Goal: Information Seeking & Learning: Learn about a topic

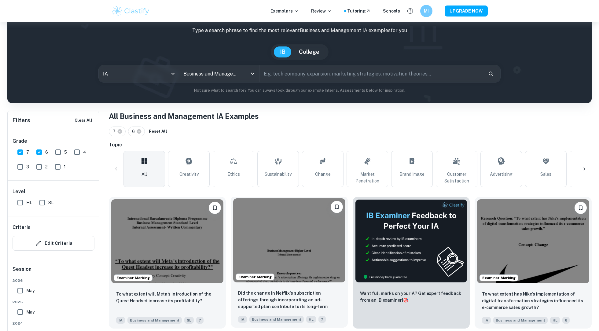
scroll to position [51, 0]
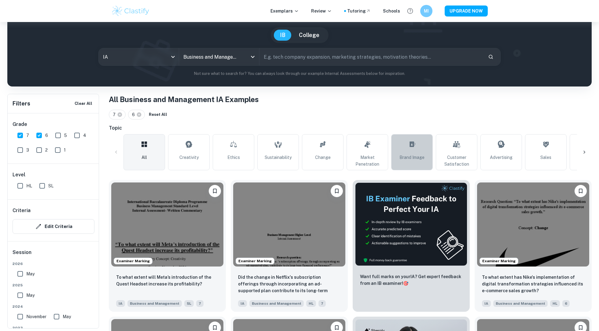
click at [411, 155] on span "Brand Image" at bounding box center [412, 157] width 25 height 7
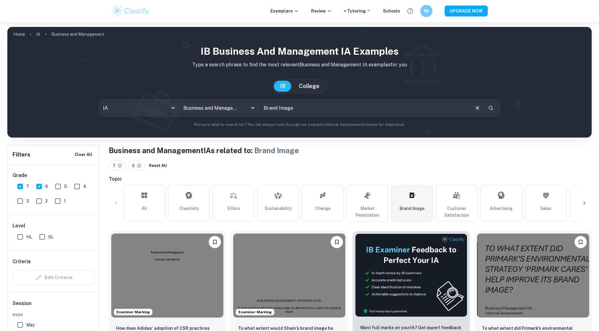
scroll to position [52, 0]
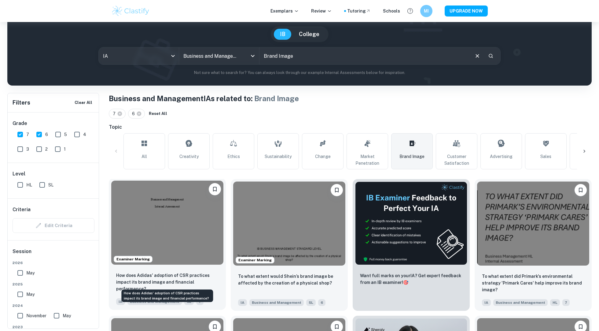
click at [189, 280] on p "How does Adidas' adoption of CSR practices impact its brand image and financial…" at bounding box center [167, 282] width 102 height 20
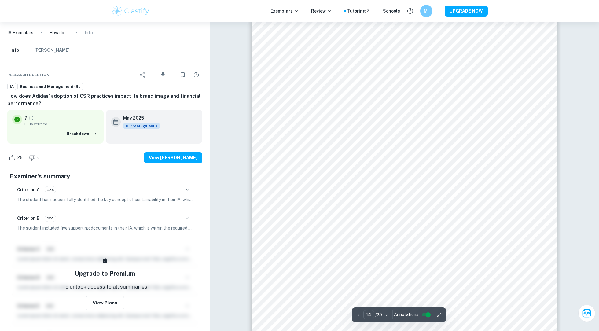
scroll to position [5705, 0]
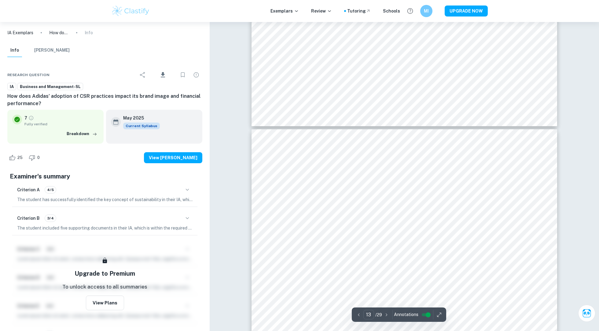
scroll to position [5236, 0]
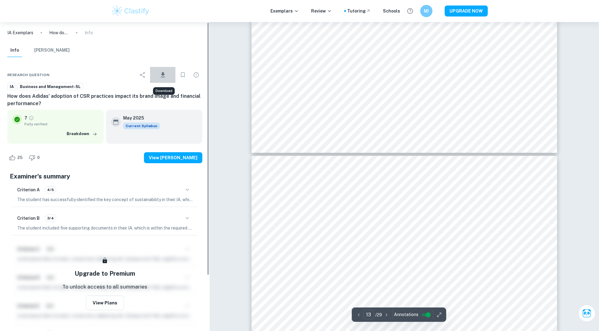
click at [164, 75] on icon "Download" at bounding box center [163, 74] width 4 height 5
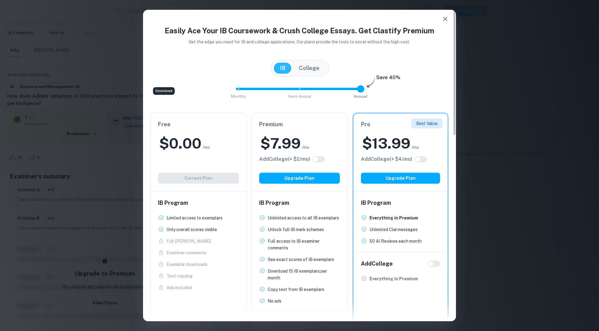
click at [446, 24] on button "button" at bounding box center [445, 19] width 12 height 12
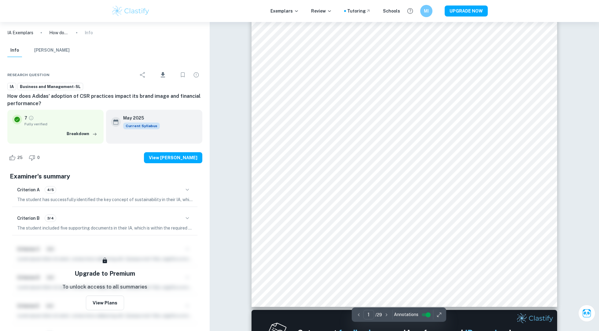
scroll to position [0, 0]
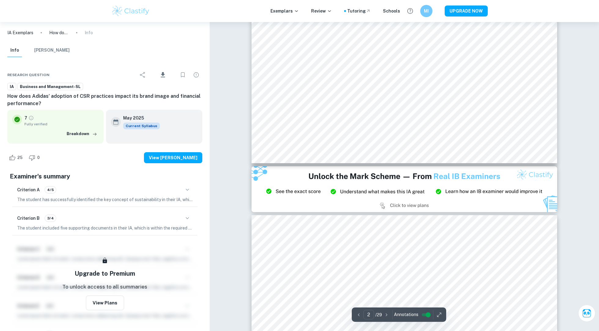
type input "3"
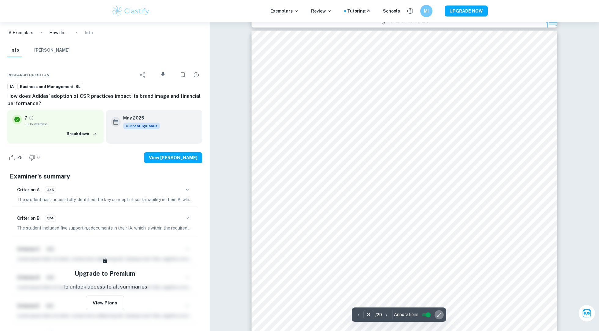
click at [440, 317] on icon "button" at bounding box center [439, 315] width 6 height 6
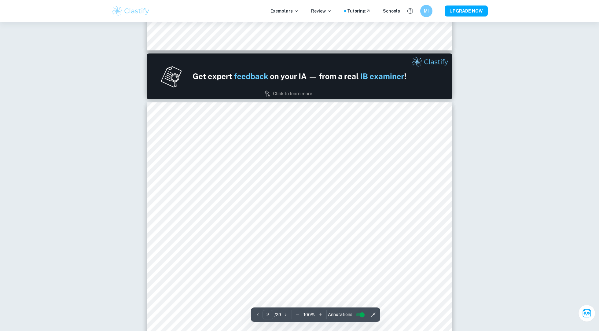
scroll to position [412, 0]
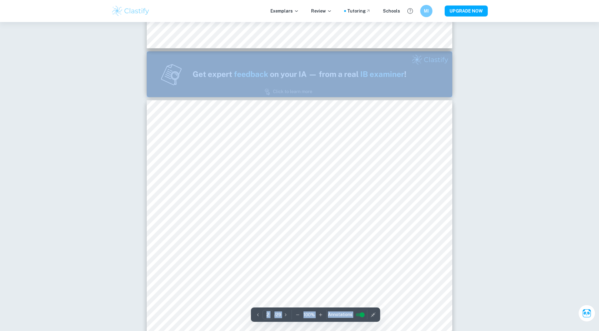
type input "1"
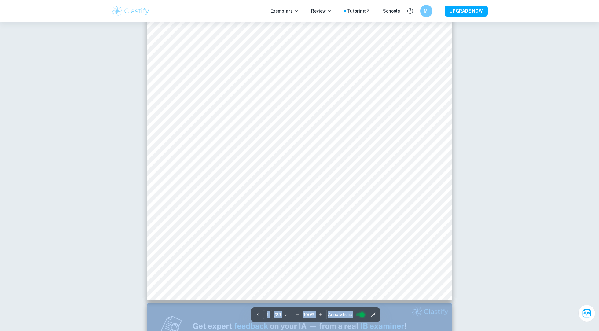
click at [355, 316] on input "controlled" at bounding box center [362, 314] width 22 height 7
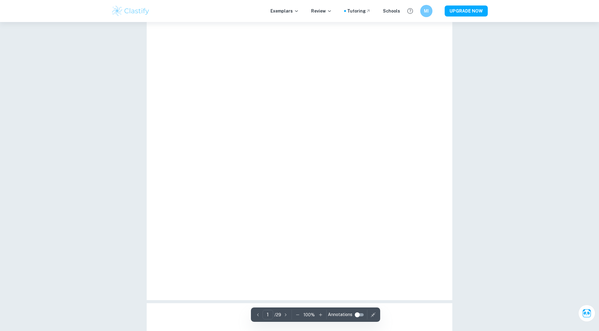
click at [359, 316] on div "1 ​ / 29 100 % Annotations" at bounding box center [315, 315] width 129 height 14
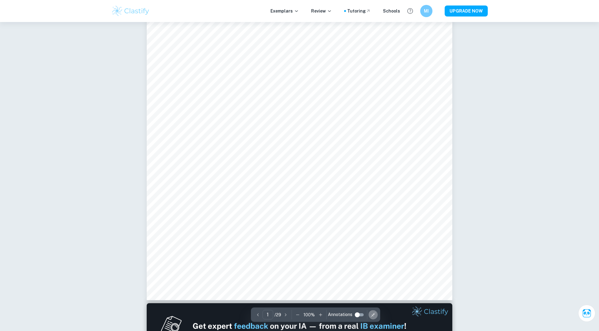
click at [370, 316] on icon "button" at bounding box center [373, 315] width 6 height 6
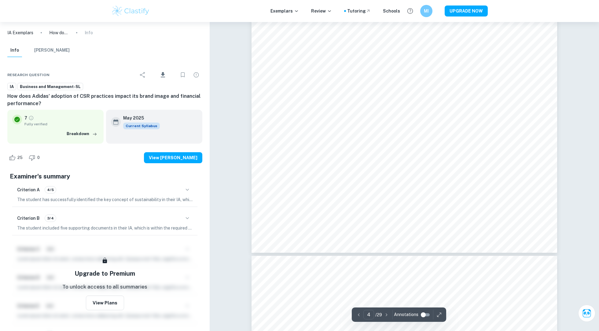
scroll to position [1609, 0]
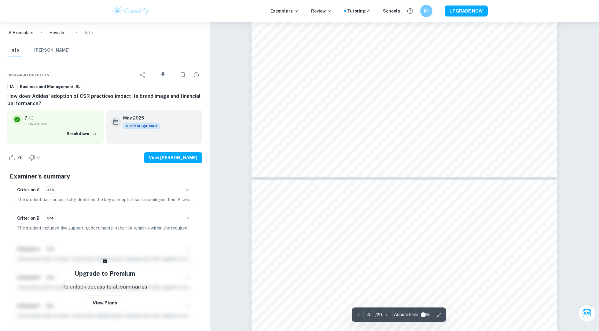
type input "5"
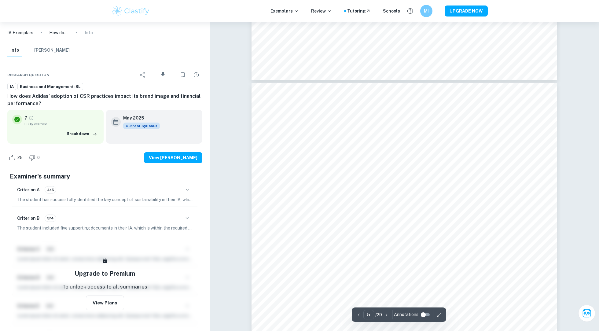
scroll to position [1698, 0]
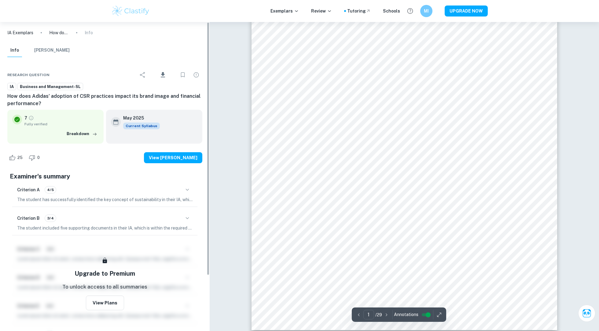
scroll to position [130, 0]
click at [23, 31] on p "IA Exemplars" at bounding box center [20, 32] width 26 height 7
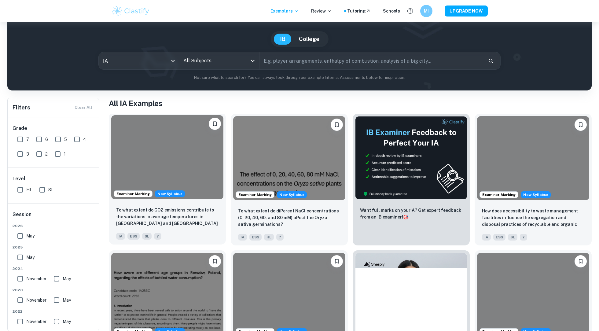
scroll to position [46, 0]
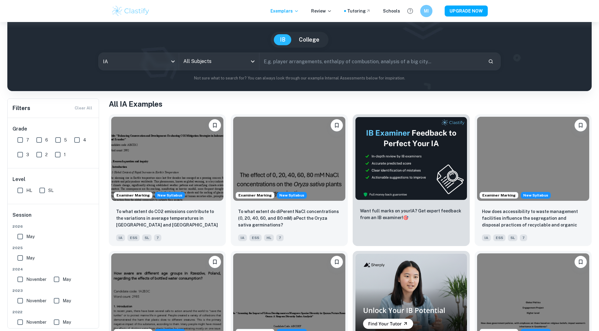
click at [234, 71] on div "IB IA examples for all subjects Type a search phrase to find the most relevant …" at bounding box center [299, 40] width 575 height 84
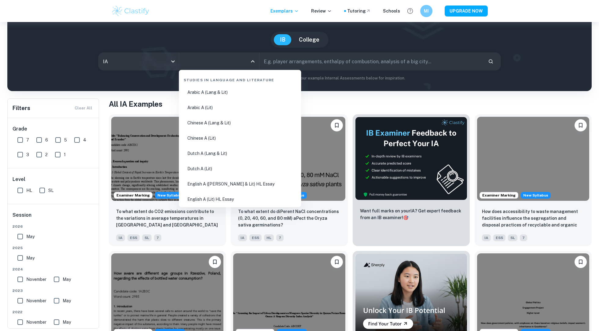
click at [245, 65] on input "All Subjects" at bounding box center [214, 62] width 65 height 12
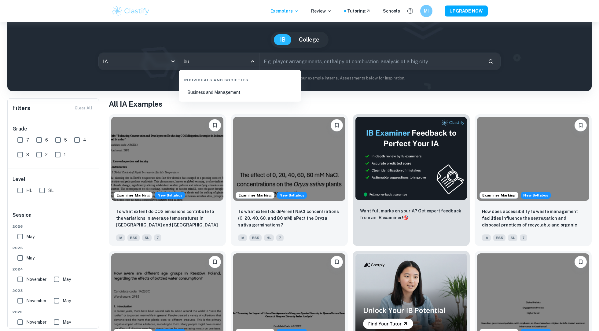
type input "bus"
click at [223, 92] on li "Business and Management" at bounding box center [239, 92] width 117 height 14
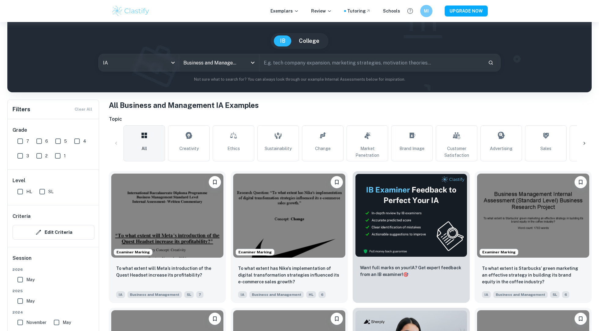
scroll to position [57, 0]
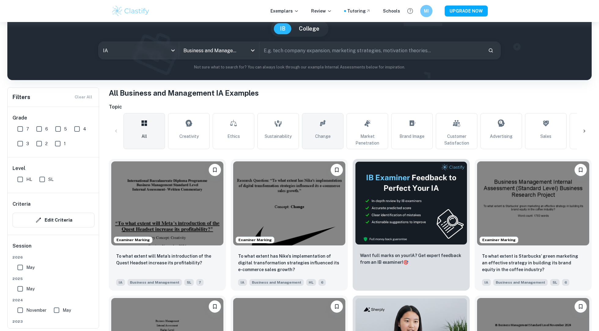
click at [334, 134] on link "Change" at bounding box center [323, 131] width 42 height 36
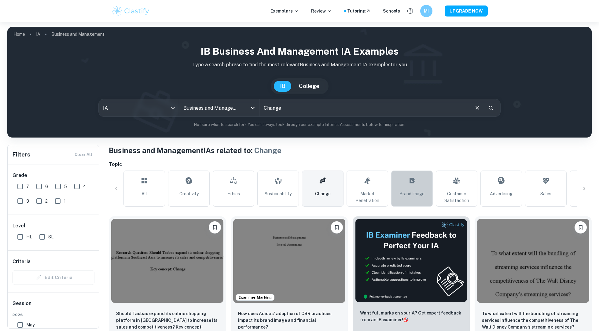
click at [403, 186] on link "Brand Image" at bounding box center [412, 189] width 42 height 36
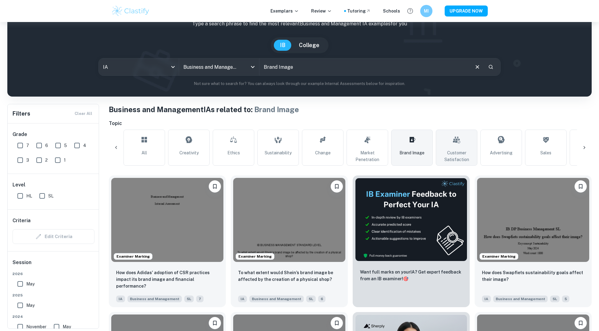
scroll to position [0, 9]
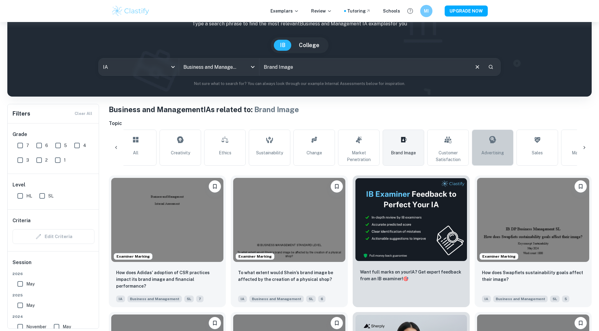
click at [495, 149] on link "Advertising" at bounding box center [493, 148] width 42 height 36
type input "Advertising"
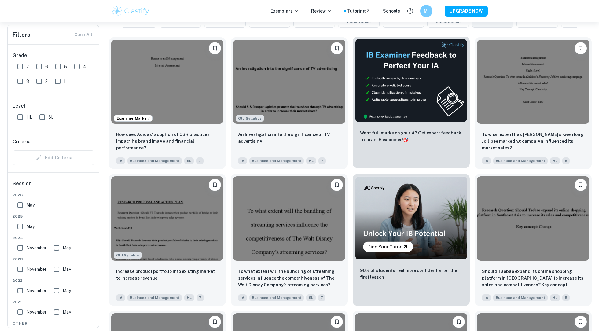
scroll to position [2, 0]
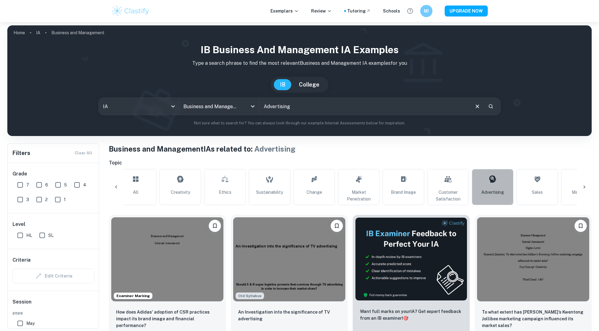
click at [478, 192] on link "Advertising" at bounding box center [493, 187] width 42 height 36
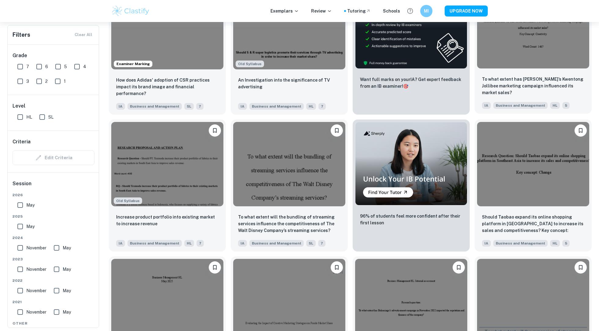
scroll to position [234, 0]
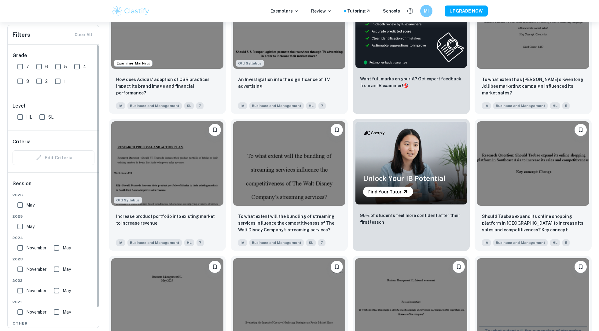
click at [17, 117] on input "HL" at bounding box center [20, 117] width 12 height 12
checkbox input "true"
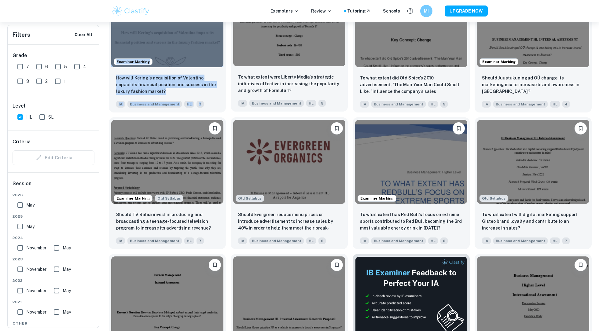
scroll to position [525, 0]
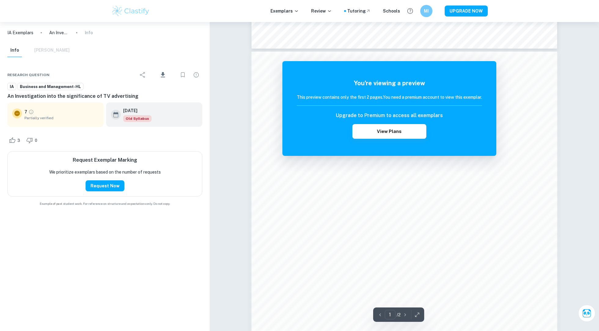
scroll to position [323, 0]
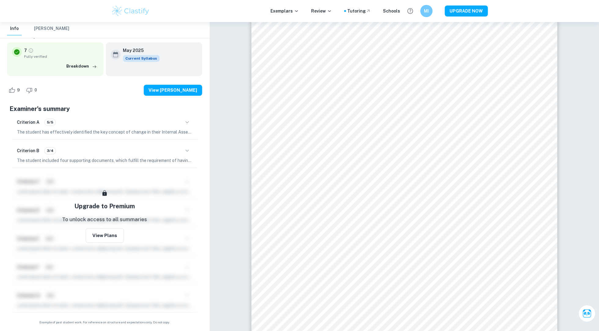
scroll to position [941, 0]
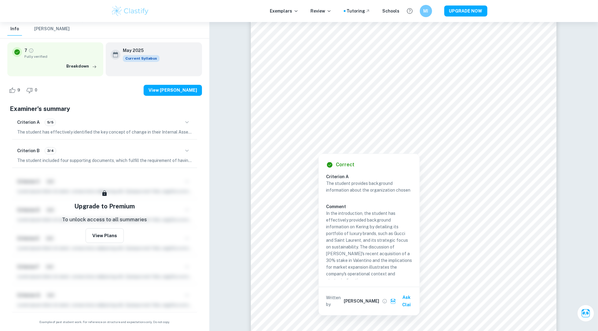
type input "3"
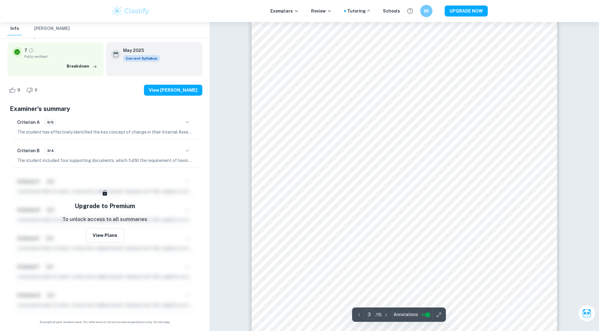
scroll to position [936, 0]
